Goal: Check status

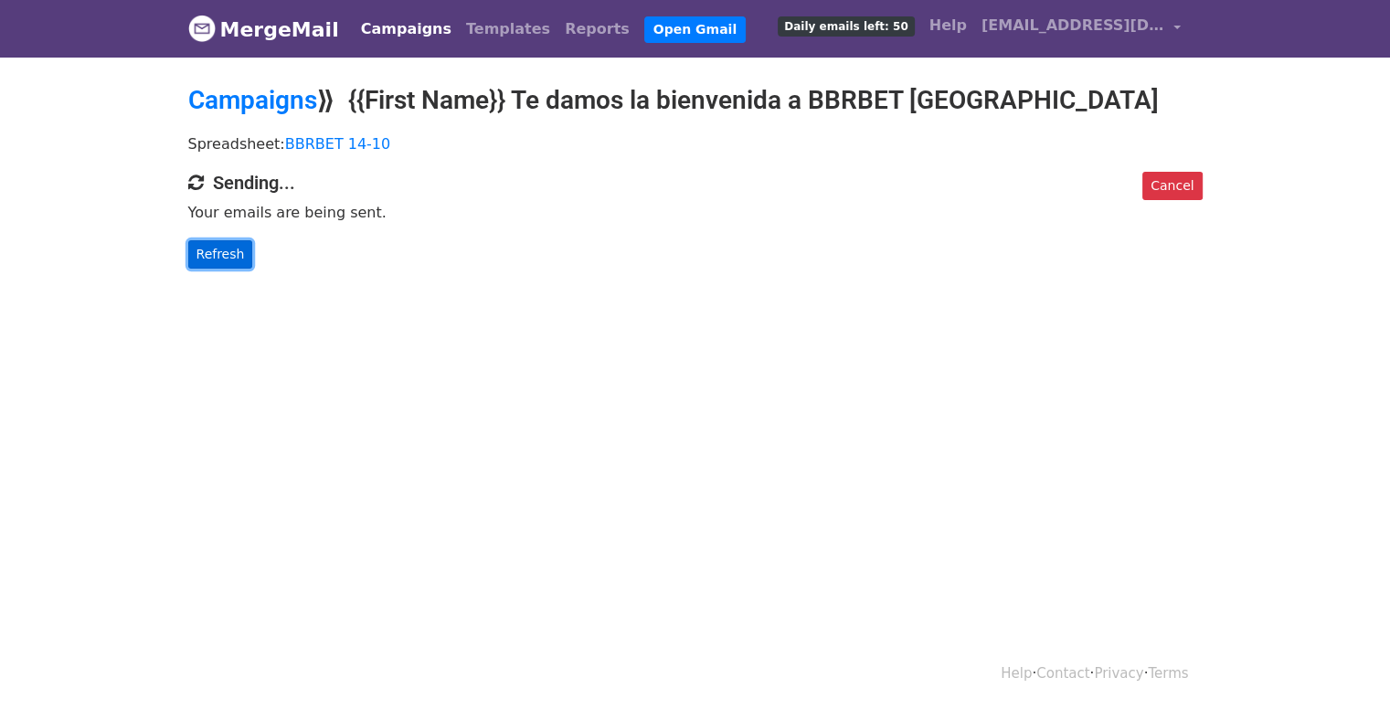
click at [207, 251] on link "Refresh" at bounding box center [220, 254] width 65 height 28
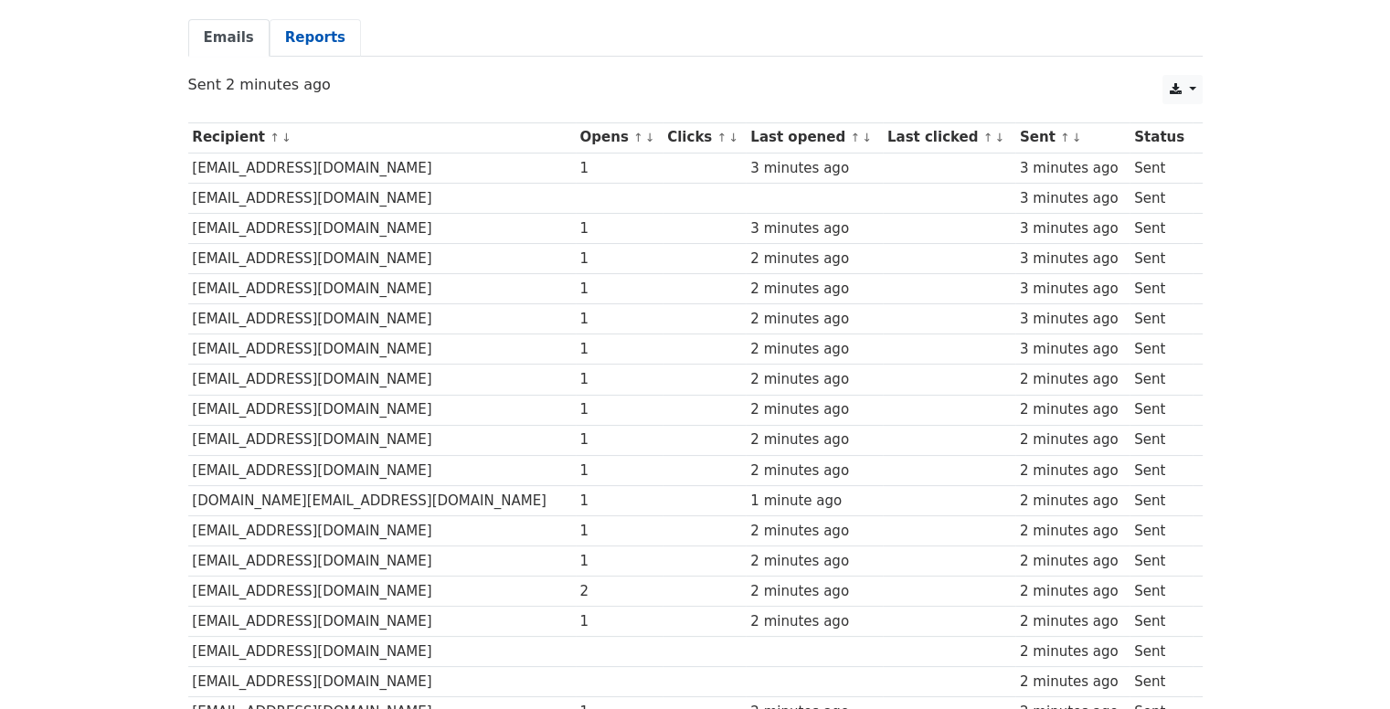
scroll to position [173, 0]
